Goal: Find specific page/section: Find specific page/section

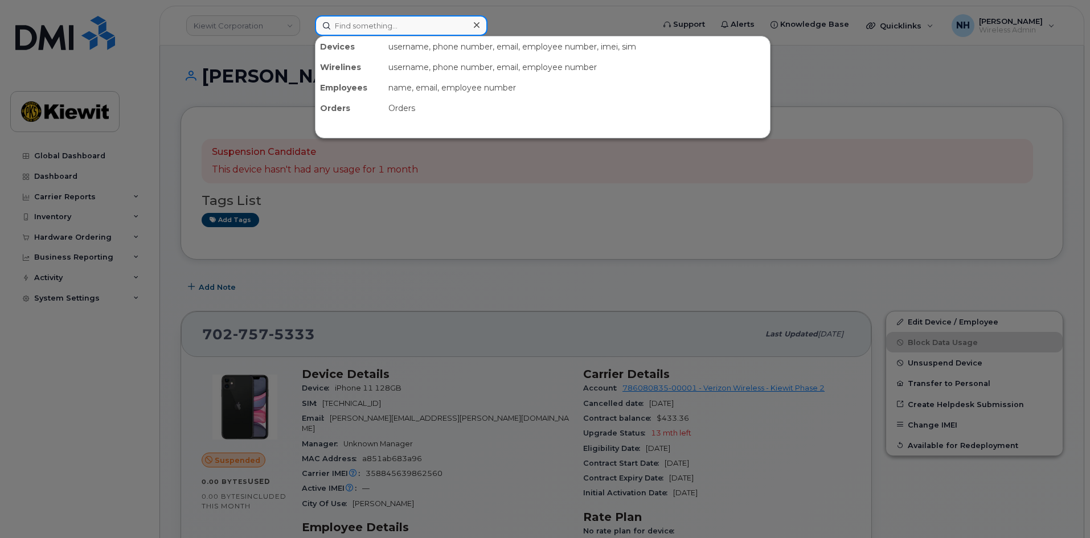
click at [437, 28] on input at bounding box center [401, 25] width 172 height 20
paste input "170800"
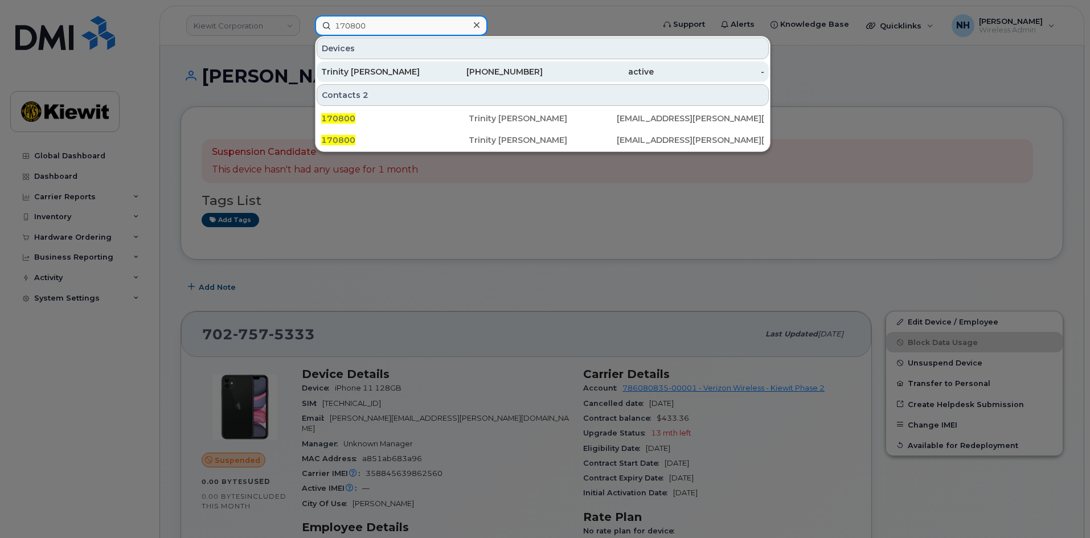
type input "170800"
click at [408, 68] on div "Trinity [PERSON_NAME]" at bounding box center [376, 71] width 111 height 11
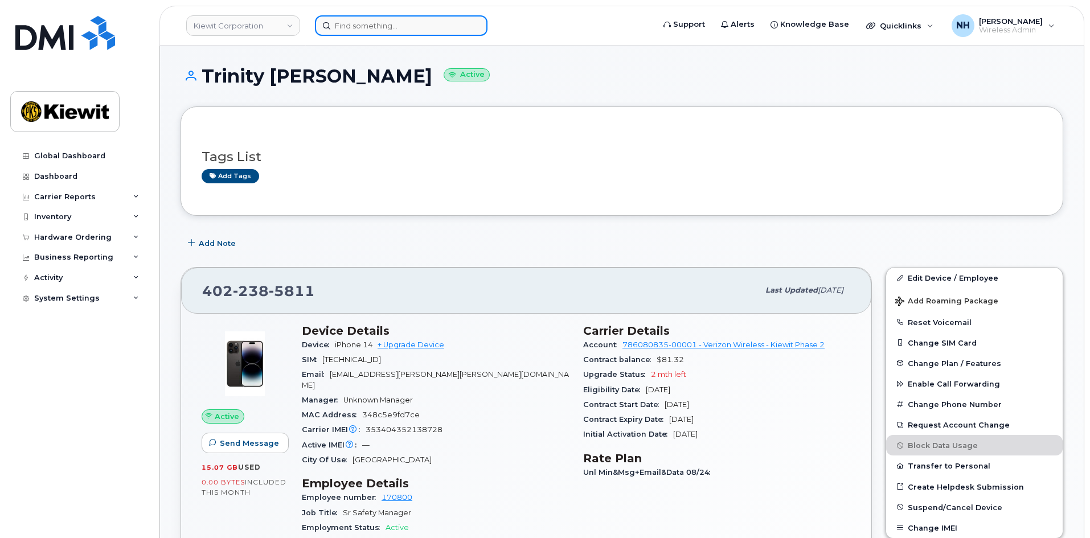
click at [392, 30] on input at bounding box center [401, 25] width 172 height 20
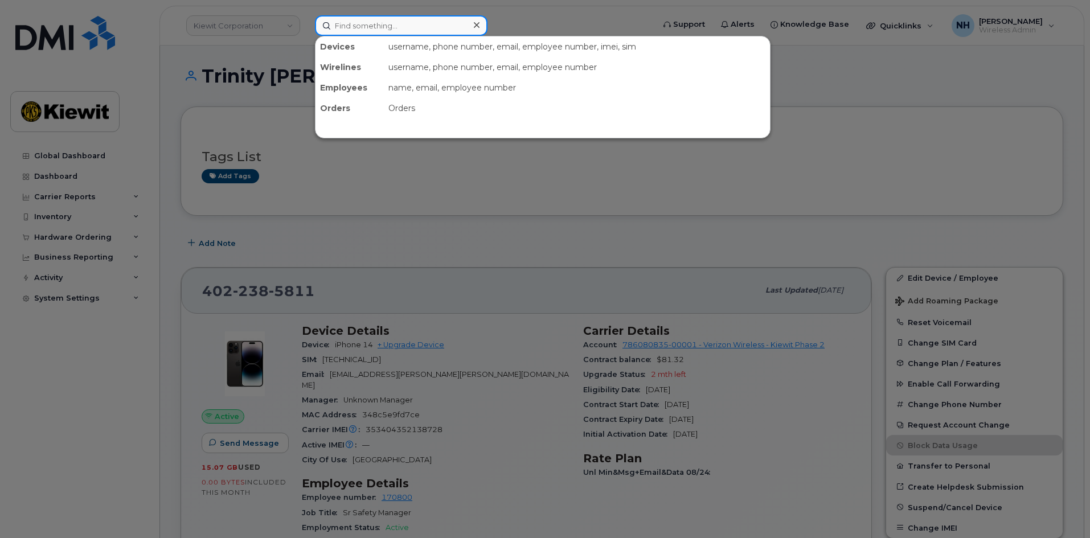
paste input "575168"
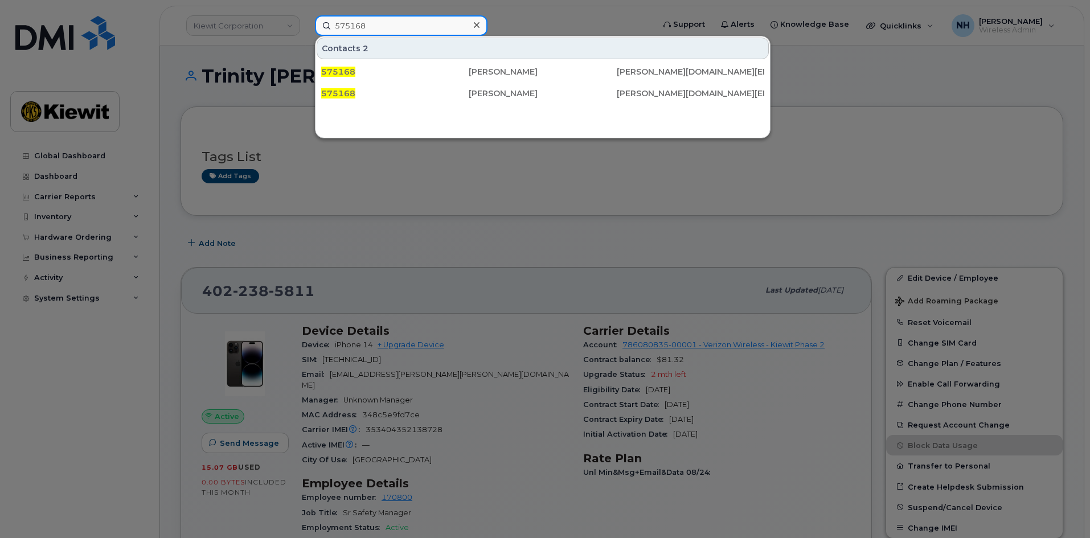
type input "575168"
click at [491, 180] on div at bounding box center [545, 269] width 1090 height 538
drag, startPoint x: 387, startPoint y: 27, endPoint x: 226, endPoint y: 24, distance: 161.1
click at [306, 24] on div "575168 Contacts 2 575168 Erica Fox ERICA.FOX@KIEWIT.COM 575168 Erica Fox ERICA.…" at bounding box center [481, 25] width 350 height 20
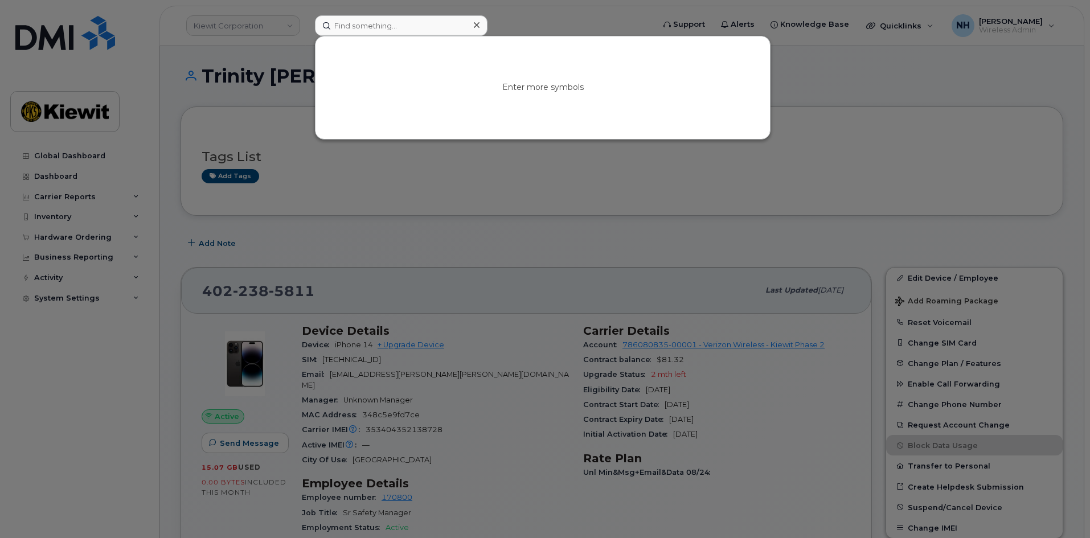
click at [301, 190] on div at bounding box center [545, 269] width 1090 height 538
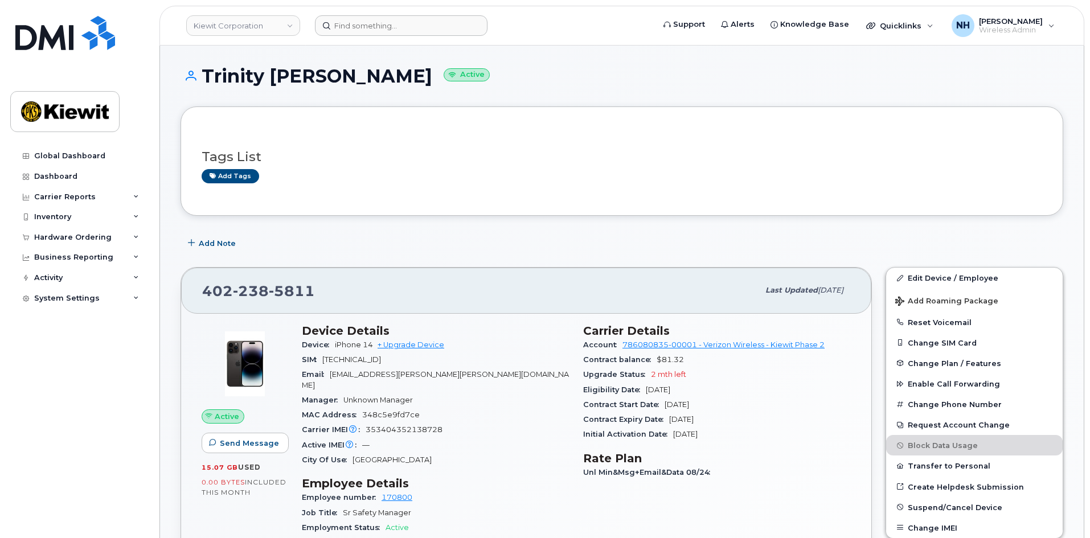
click at [147, 375] on div "Global Dashboard Dashboard Carrier Reports Monthly Billing Data Daily Data Pool…" at bounding box center [80, 333] width 141 height 375
